Goal: Transaction & Acquisition: Purchase product/service

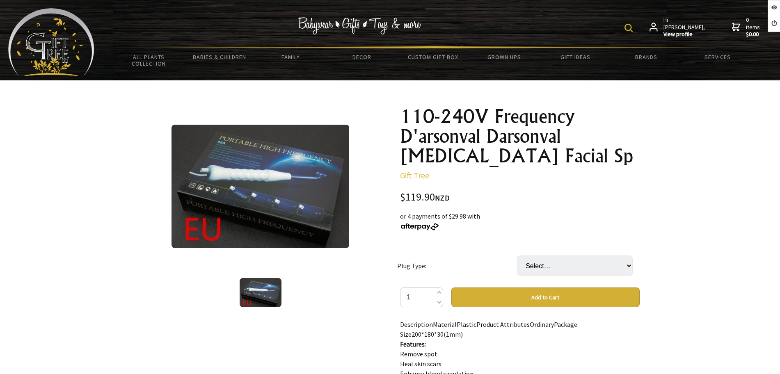
scroll to position [51, 0]
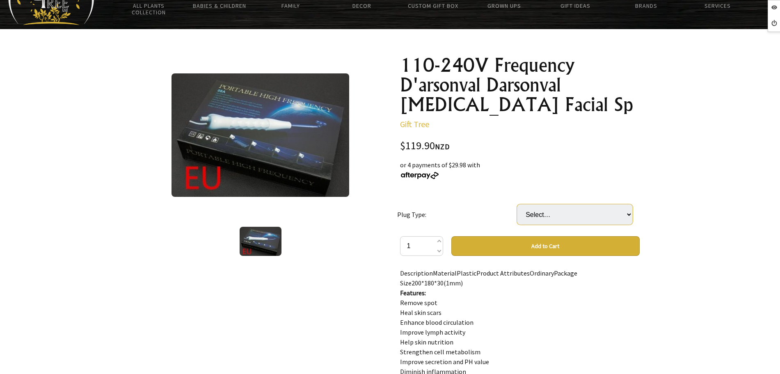
click at [578, 214] on select "Select… AU or NZ US EU UK" at bounding box center [575, 214] width 116 height 21
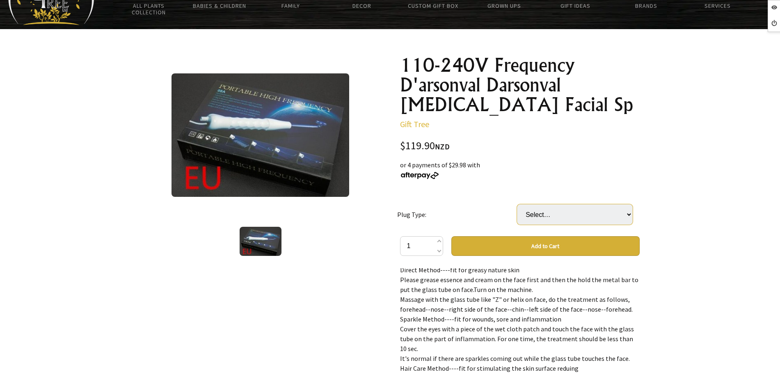
scroll to position [410, 0]
